Goal: Task Accomplishment & Management: Use online tool/utility

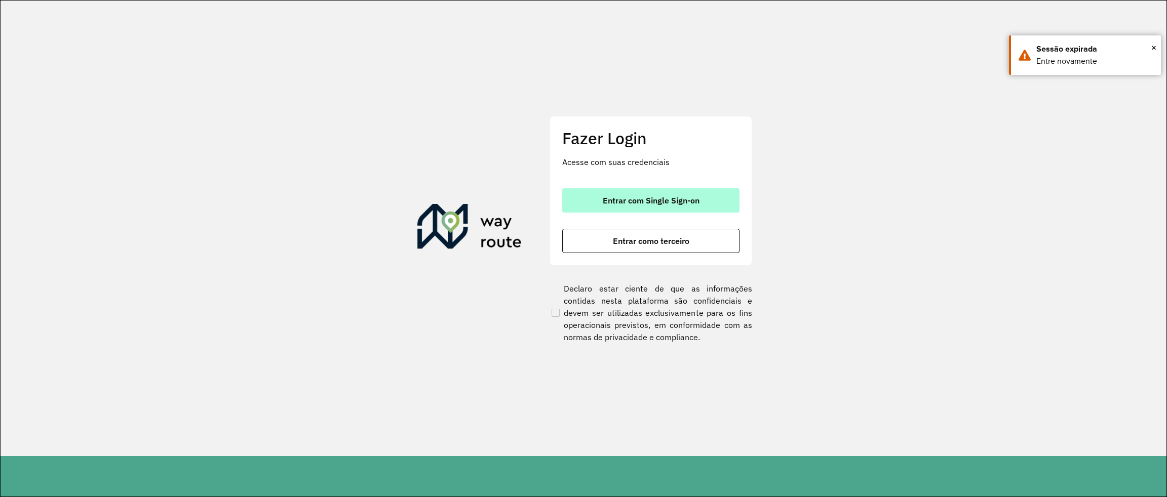
click at [649, 205] on span "Entrar com Single Sign-on" at bounding box center [651, 200] width 97 height 8
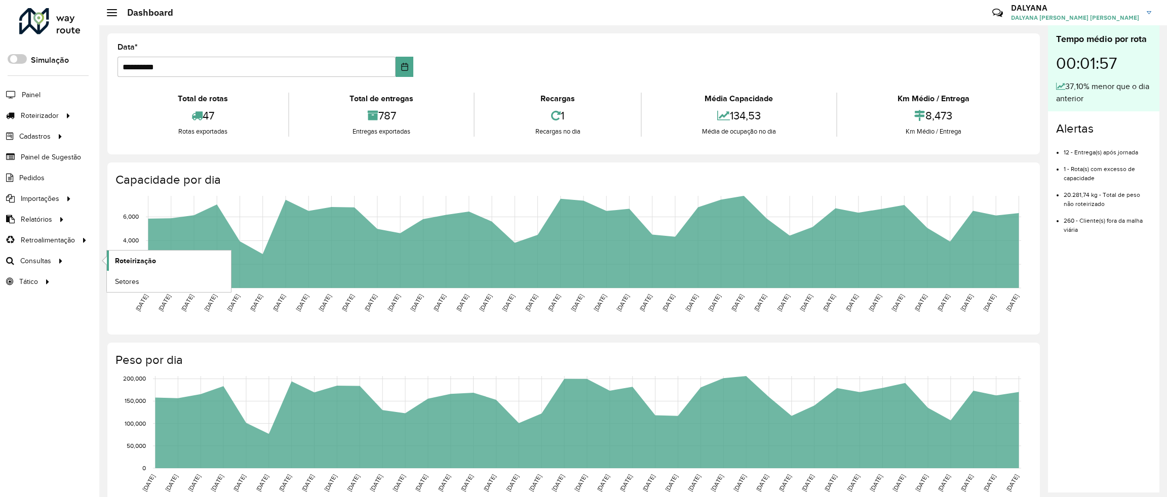
click at [149, 262] on span "Roteirização" at bounding box center [135, 261] width 41 height 11
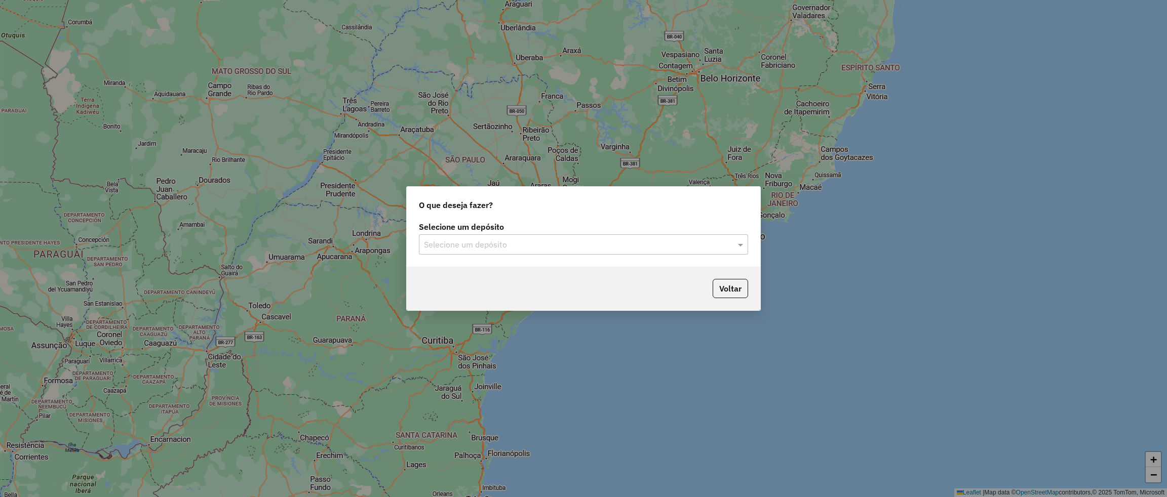
click at [517, 241] on input "text" at bounding box center [573, 245] width 299 height 12
click at [485, 272] on div "CDD Natal Novo" at bounding box center [584, 273] width 328 height 17
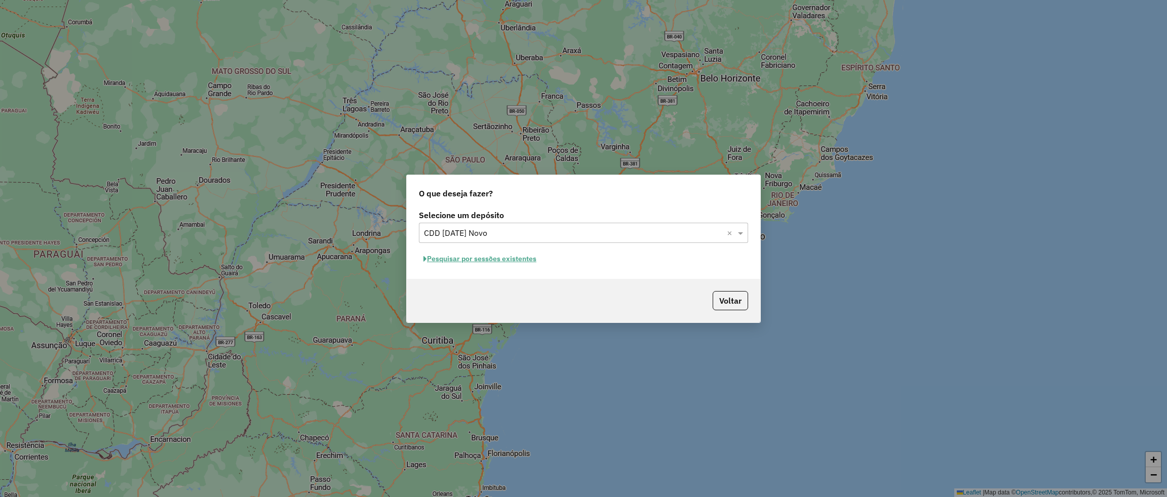
click at [479, 260] on button "Pesquisar por sessões existentes" at bounding box center [480, 259] width 122 height 16
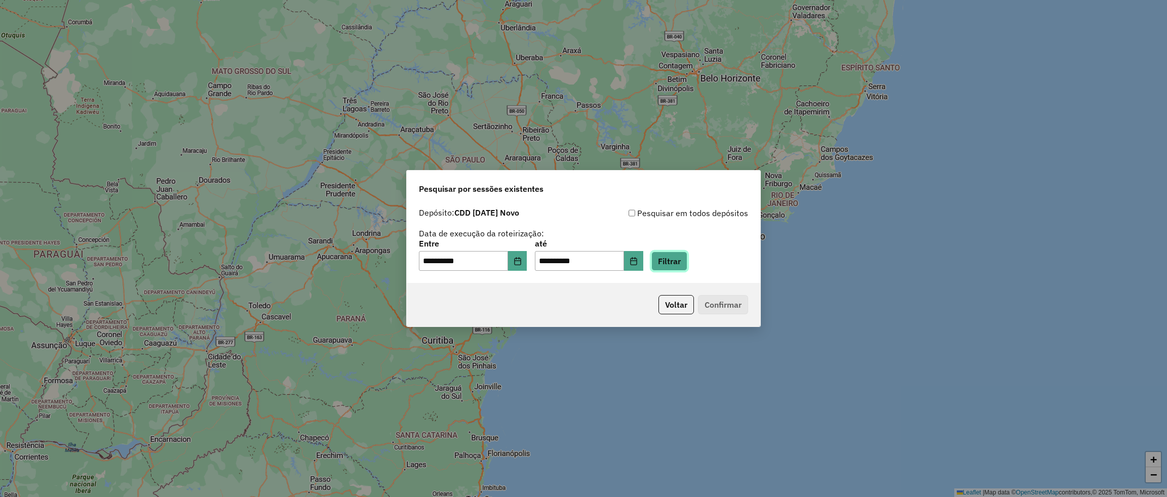
click at [687, 263] on button "Filtrar" at bounding box center [669, 261] width 36 height 19
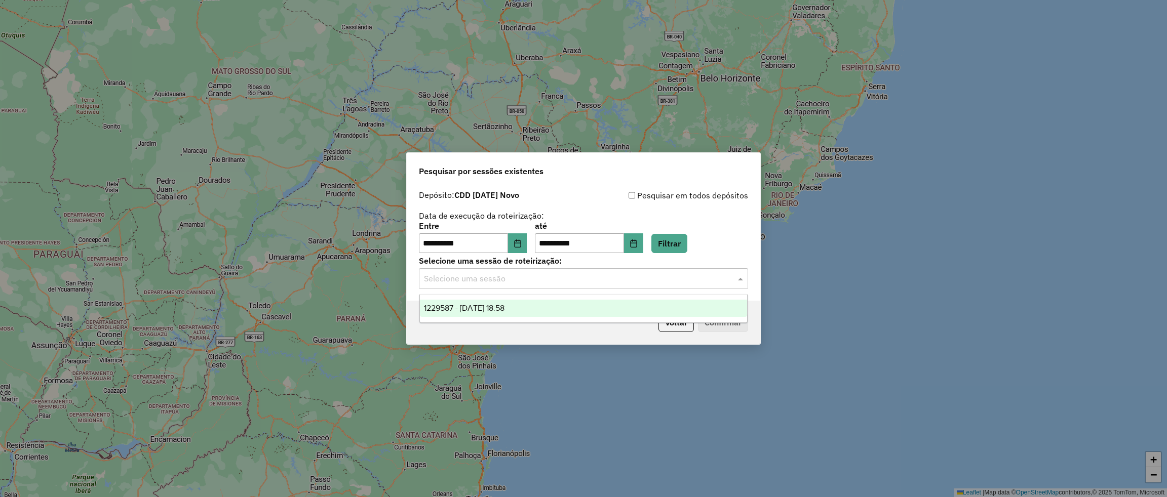
click at [543, 273] on input "text" at bounding box center [573, 279] width 299 height 12
click at [479, 310] on span "1229587 - 14/08/2025 18:58" at bounding box center [464, 308] width 81 height 9
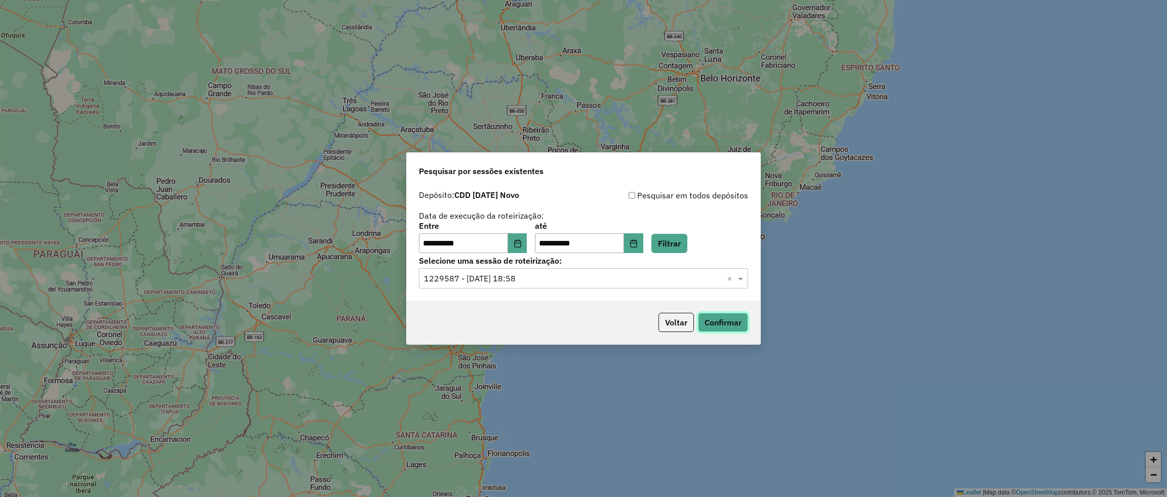
click at [737, 324] on button "Confirmar" at bounding box center [723, 322] width 50 height 19
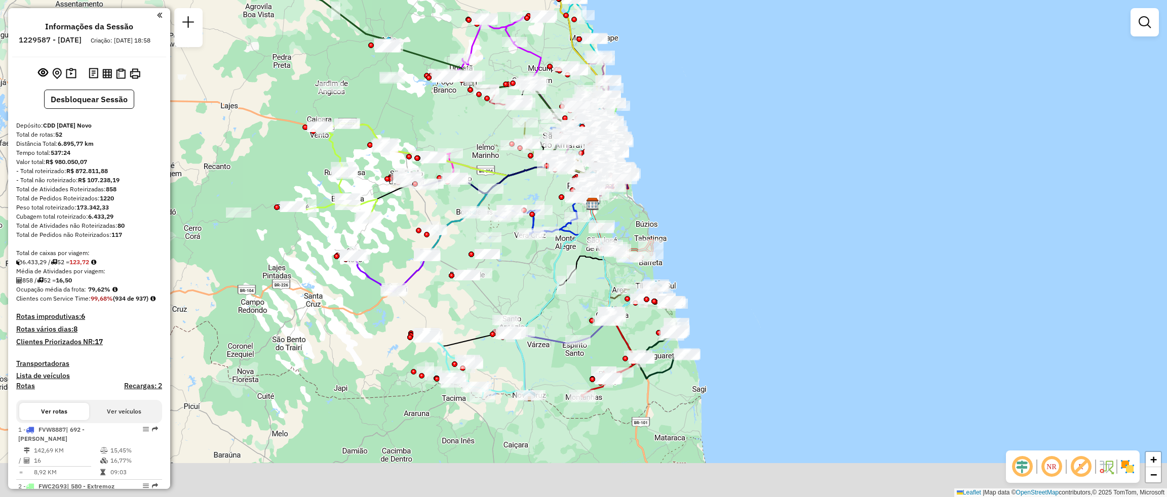
drag, startPoint x: 658, startPoint y: 444, endPoint x: 668, endPoint y: 382, distance: 63.2
click at [671, 388] on div "Janela de atendimento Grade de atendimento Capacidade Transportadoras Veículos …" at bounding box center [583, 248] width 1167 height 497
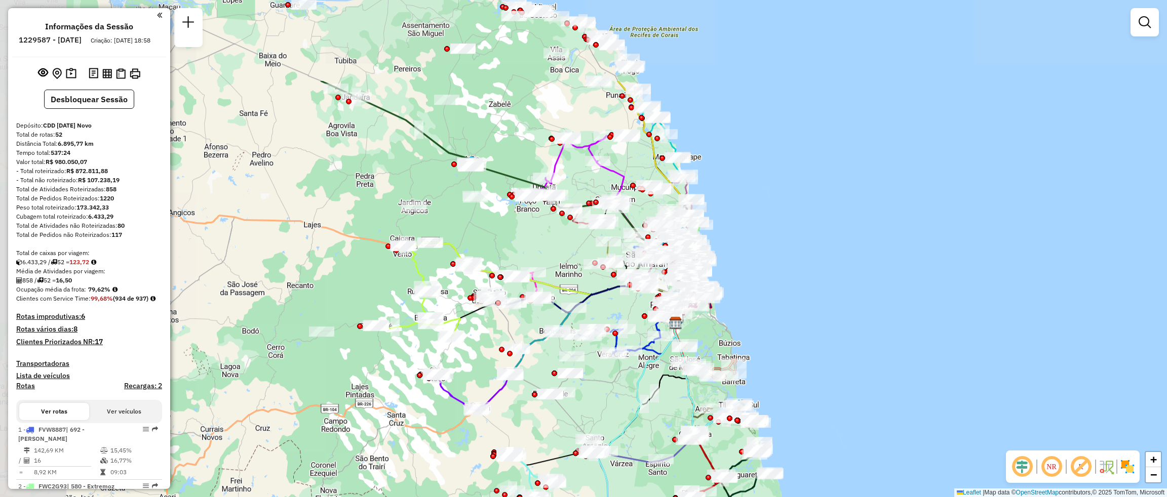
drag, startPoint x: 205, startPoint y: 321, endPoint x: 437, endPoint y: 452, distance: 266.6
click at [437, 452] on div "Janela de atendimento Grade de atendimento Capacidade Transportadoras Veículos …" at bounding box center [583, 248] width 1167 height 497
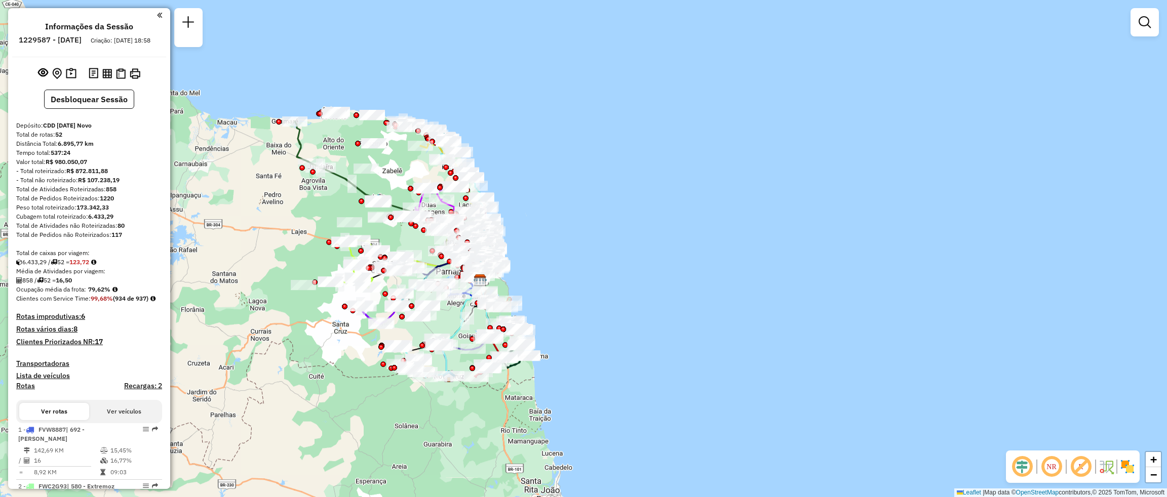
drag, startPoint x: 319, startPoint y: 161, endPoint x: 298, endPoint y: 201, distance: 45.3
click at [298, 201] on div "Janela de atendimento Grade de atendimento Capacidade Transportadoras Veículos …" at bounding box center [583, 248] width 1167 height 497
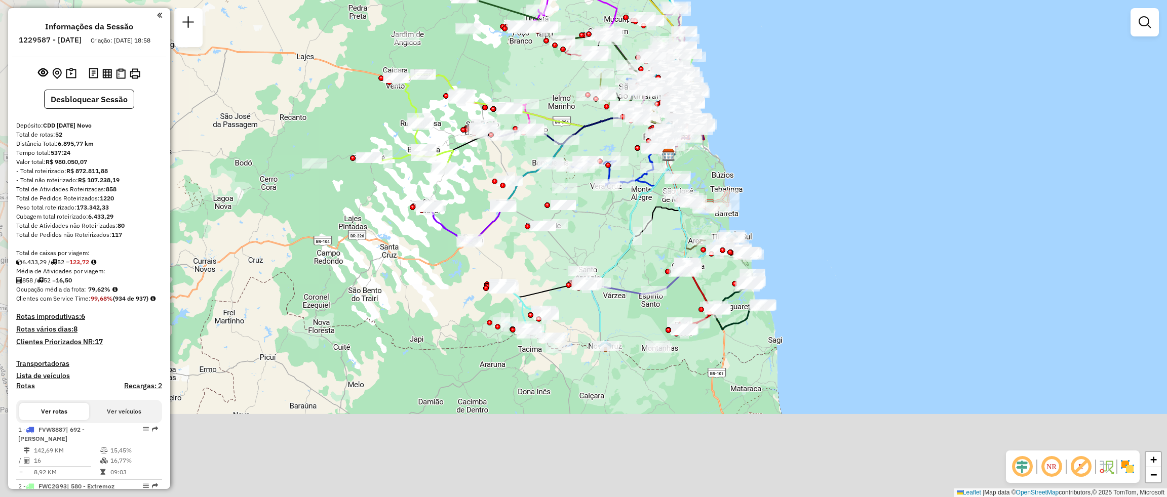
drag, startPoint x: 233, startPoint y: 427, endPoint x: 414, endPoint y: 151, distance: 330.3
click at [413, 155] on div "Janela de atendimento Grade de atendimento Capacidade Transportadoras Veículos …" at bounding box center [583, 248] width 1167 height 497
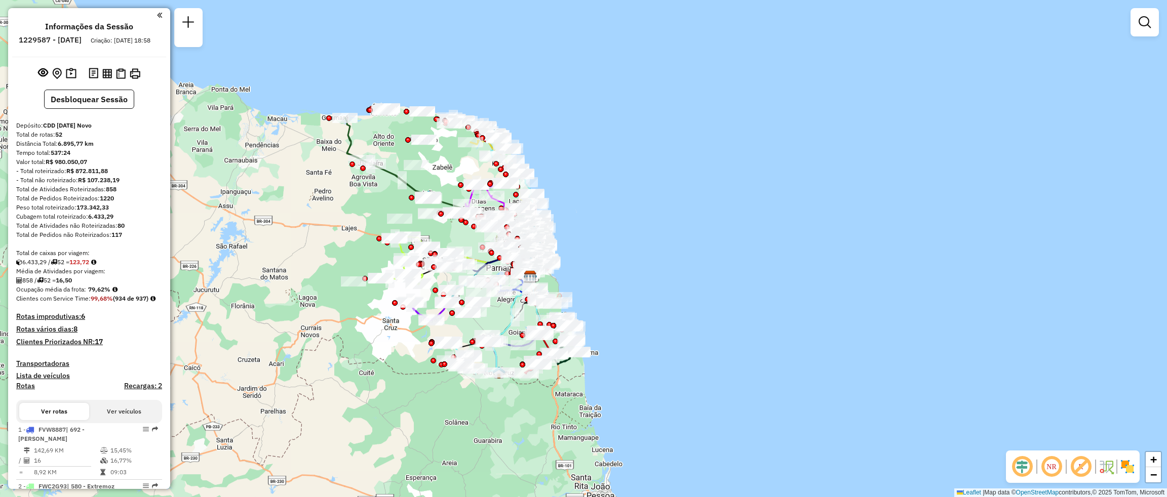
drag, startPoint x: 477, startPoint y: 258, endPoint x: 361, endPoint y: 336, distance: 140.1
click at [361, 336] on div "Janela de atendimento Grade de atendimento Capacidade Transportadoras Veículos …" at bounding box center [583, 248] width 1167 height 497
